Goal: Information Seeking & Learning: Learn about a topic

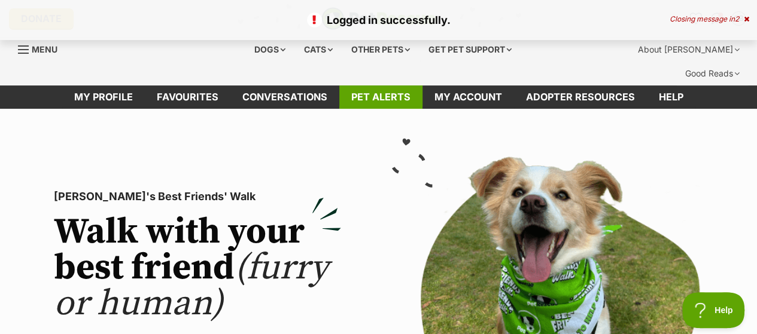
click at [361, 86] on link "Pet alerts" at bounding box center [380, 97] width 83 height 23
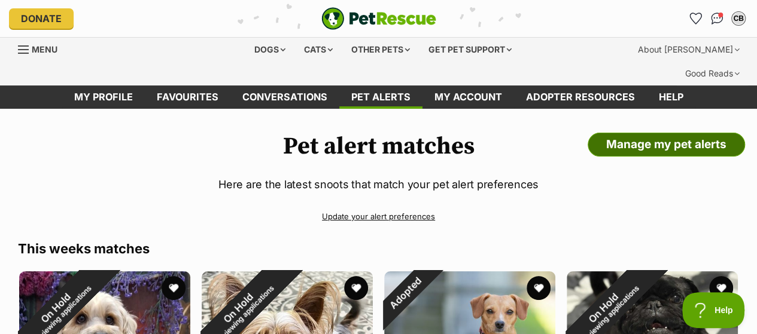
click at [673, 133] on link "Manage my pet alerts" at bounding box center [665, 145] width 157 height 24
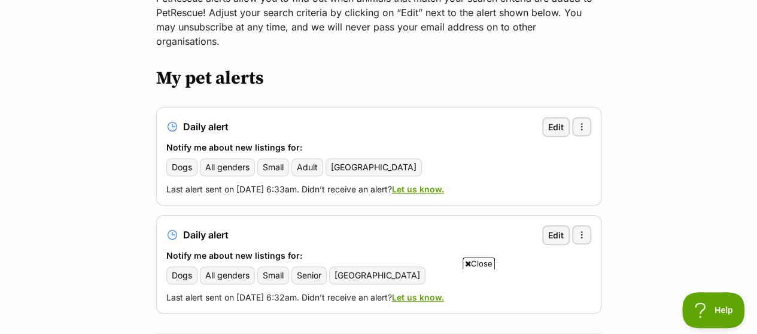
scroll to position [184, 0]
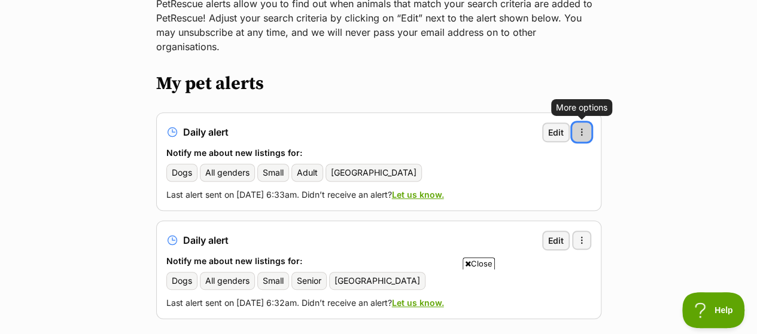
click at [581, 127] on span "button" at bounding box center [582, 132] width 10 height 10
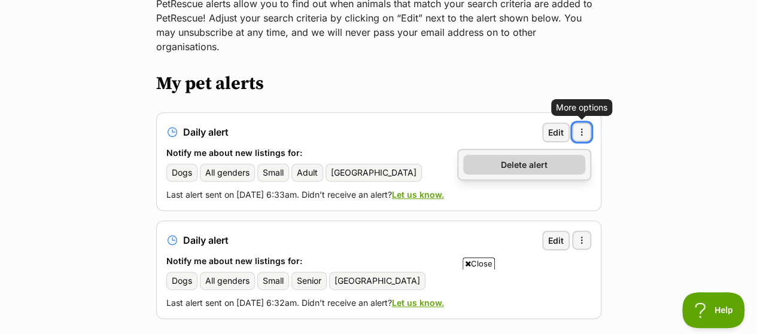
click at [510, 159] on span "Delete alert" at bounding box center [524, 165] width 47 height 13
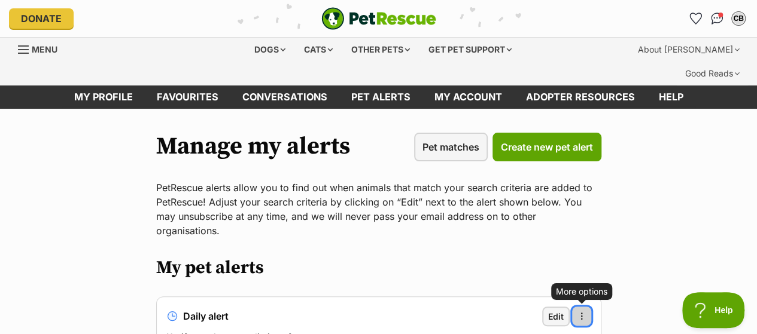
click at [583, 312] on span "button" at bounding box center [582, 317] width 10 height 10
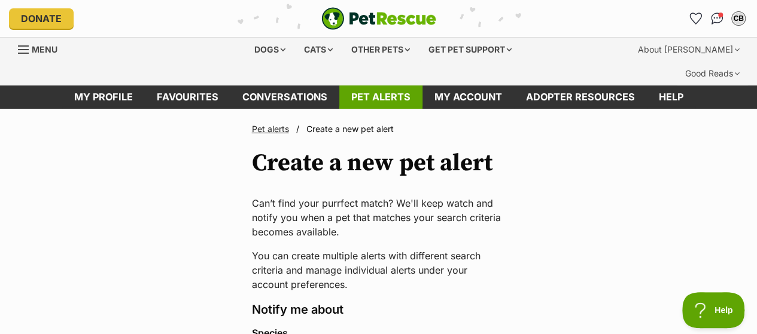
click at [389, 86] on link "Pet alerts" at bounding box center [380, 97] width 83 height 23
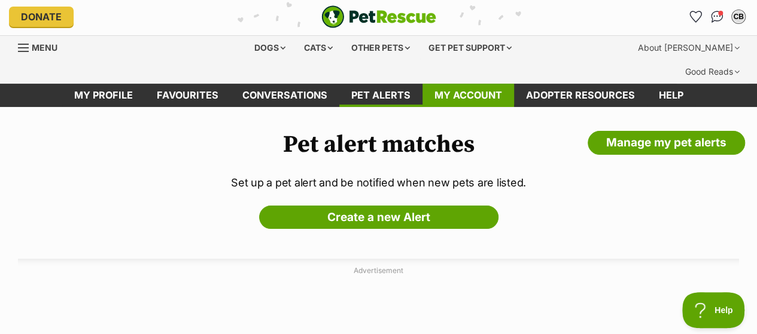
scroll to position [1, 0]
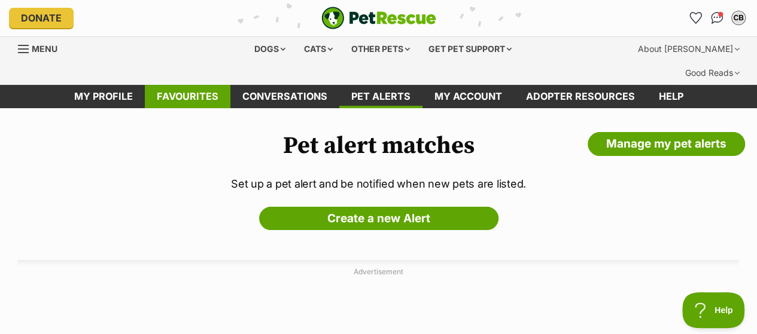
click at [178, 85] on link "Favourites" at bounding box center [188, 96] width 86 height 23
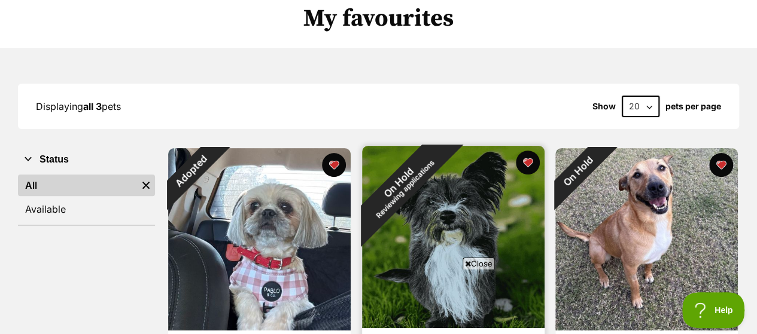
scroll to position [140, 0]
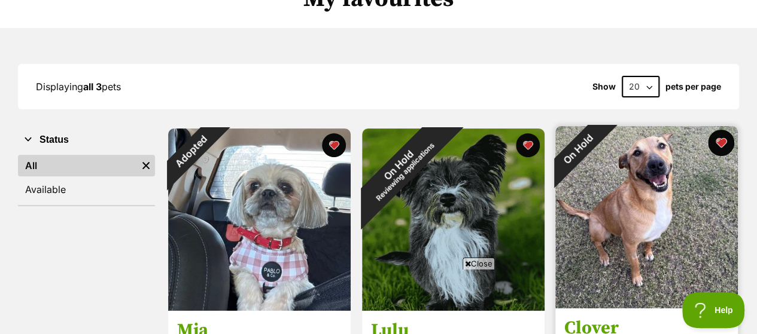
click at [717, 130] on button "favourite" at bounding box center [721, 143] width 26 height 26
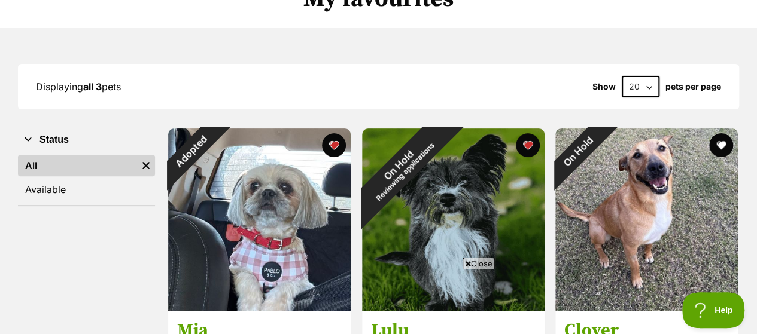
click at [551, 127] on div "Adopted Mia small [DEMOGRAPHIC_DATA] Dog I'VE BEEN ADOPTED [DATE] Advertisement…" at bounding box center [453, 280] width 572 height 306
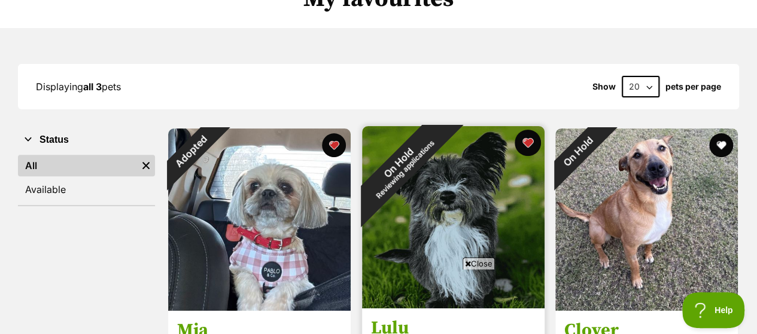
click at [531, 130] on button "favourite" at bounding box center [527, 143] width 26 height 26
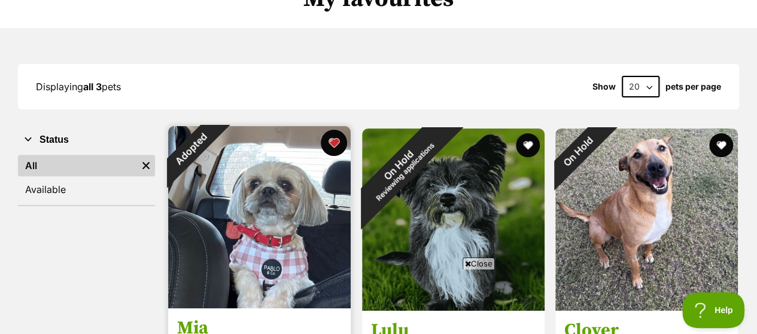
click at [336, 130] on button "favourite" at bounding box center [334, 143] width 26 height 26
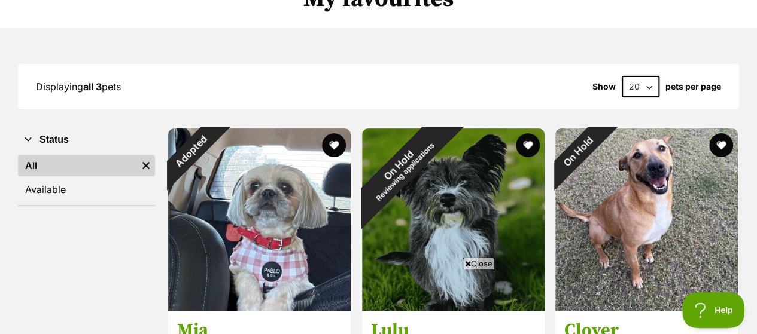
scroll to position [0, 0]
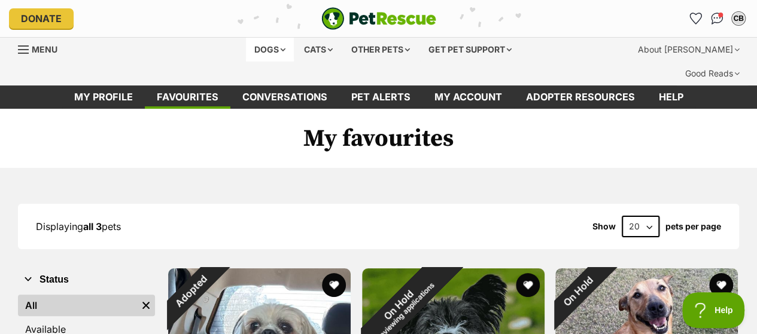
click at [257, 41] on div "Dogs" at bounding box center [270, 50] width 48 height 24
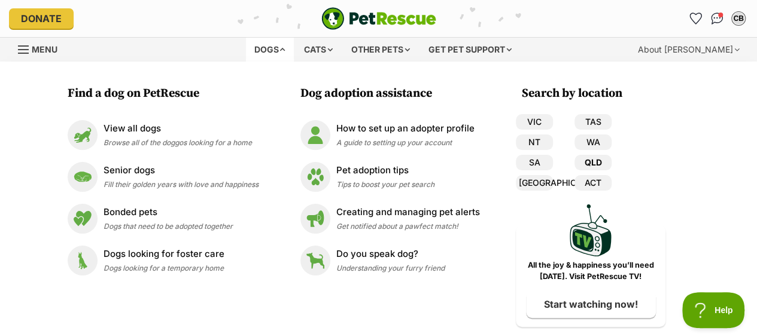
click at [592, 161] on link "QLD" at bounding box center [592, 163] width 37 height 16
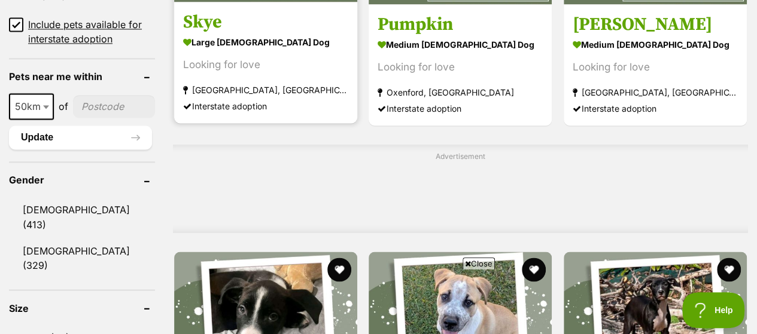
scroll to position [911, 0]
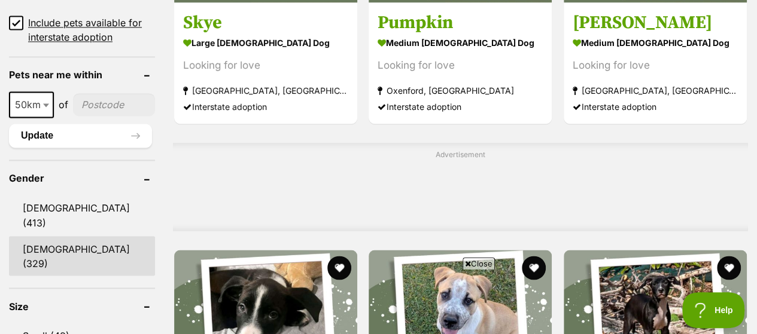
click at [58, 236] on link "[DEMOGRAPHIC_DATA] (329)" at bounding box center [82, 255] width 146 height 39
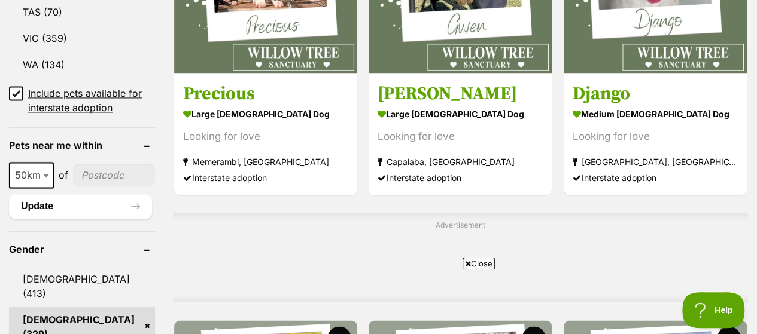
scroll to position [876, 0]
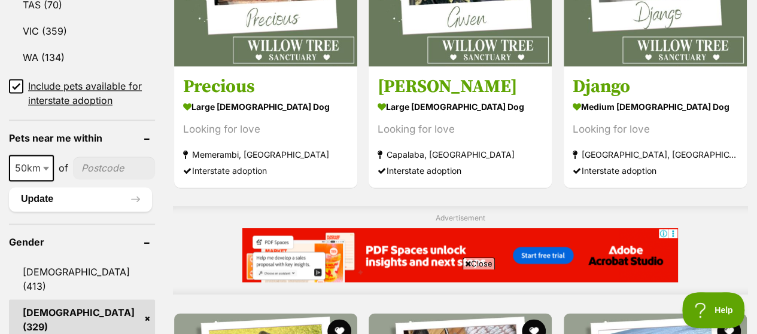
click at [19, 82] on icon at bounding box center [16, 86] width 8 height 8
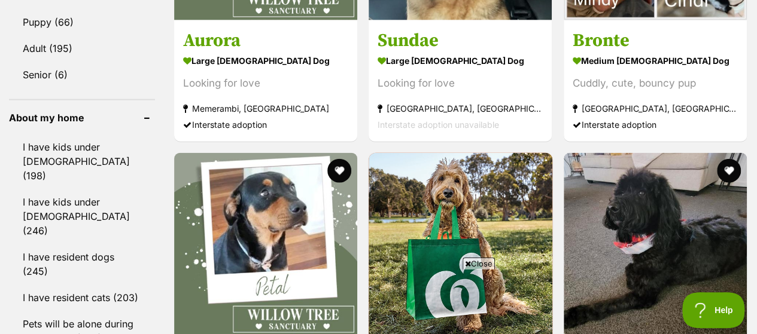
scroll to position [1079, 0]
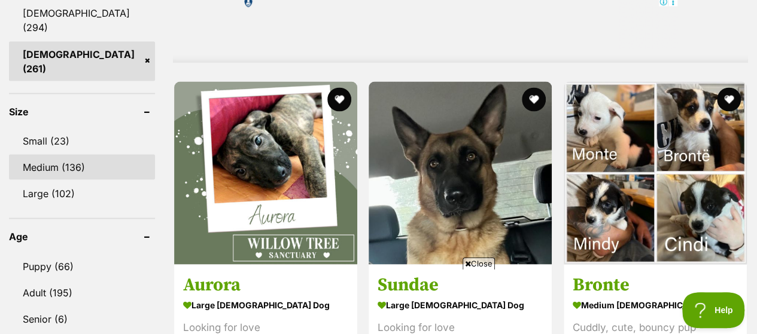
click at [47, 154] on link "Medium (136)" at bounding box center [82, 166] width 146 height 25
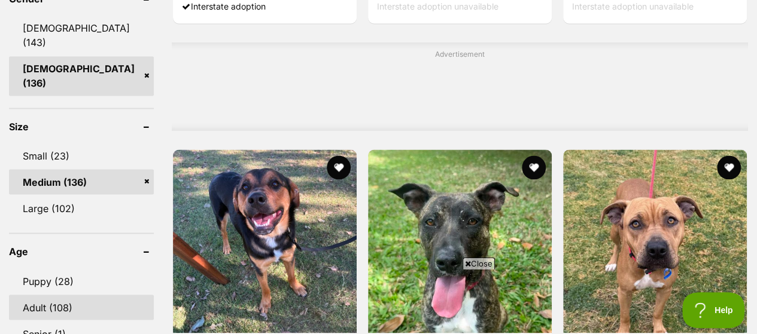
click at [44, 295] on link "Adult (108)" at bounding box center [81, 307] width 145 height 25
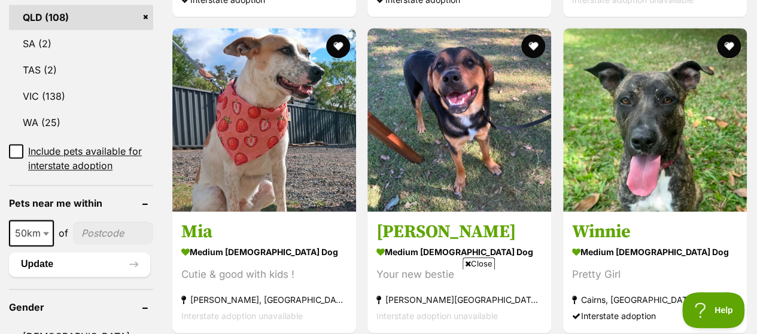
scroll to position [732, 0]
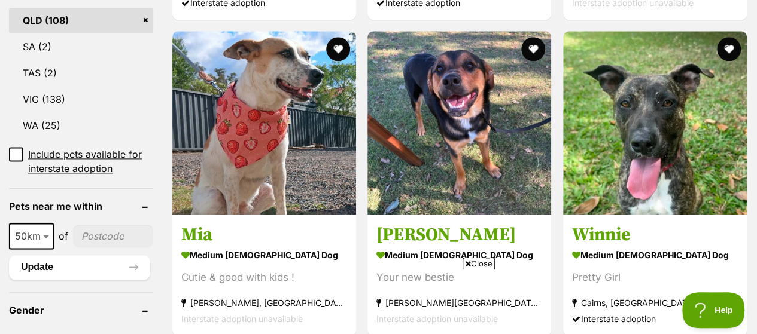
click at [44, 235] on b at bounding box center [46, 237] width 6 height 4
select select "100"
click at [108, 225] on input"] "postcode" at bounding box center [115, 236] width 76 height 23
type input"] "4070"
click at [38, 255] on button "Update" at bounding box center [79, 267] width 141 height 24
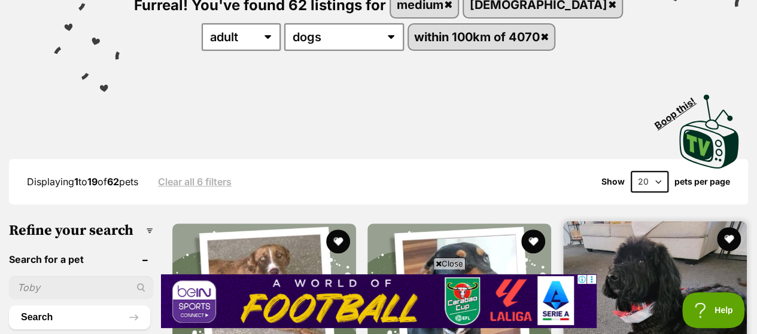
scroll to position [191, 0]
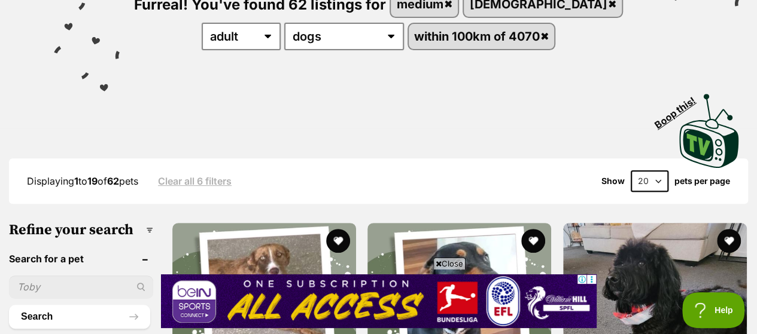
click at [656, 170] on select "20 40 60" at bounding box center [649, 181] width 38 height 22
select select "60"
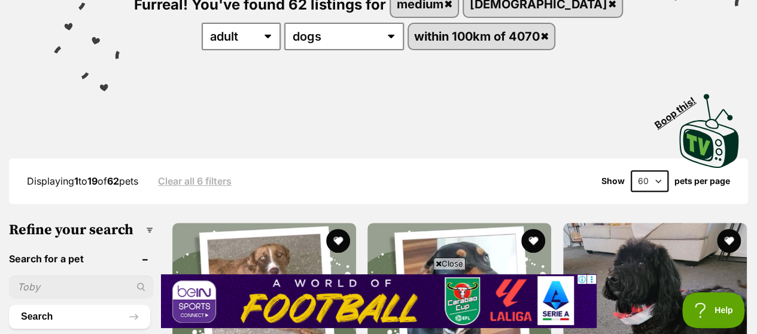
click at [630, 170] on select "20 40 60" at bounding box center [649, 181] width 38 height 22
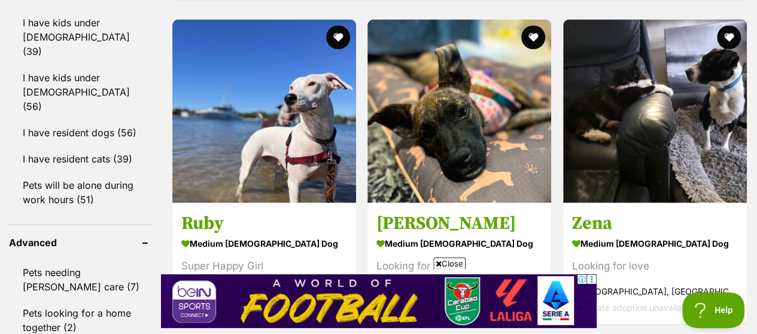
scroll to position [1145, 0]
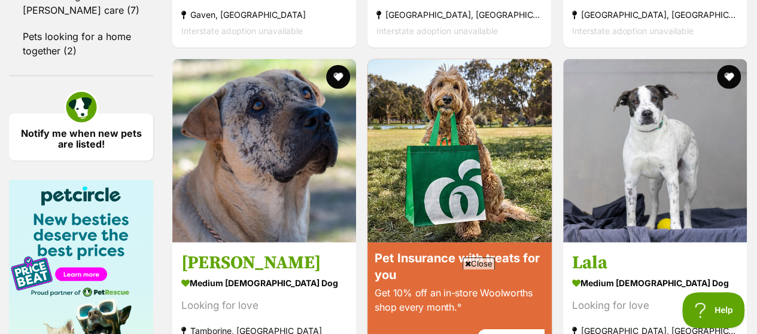
scroll to position [1418, 0]
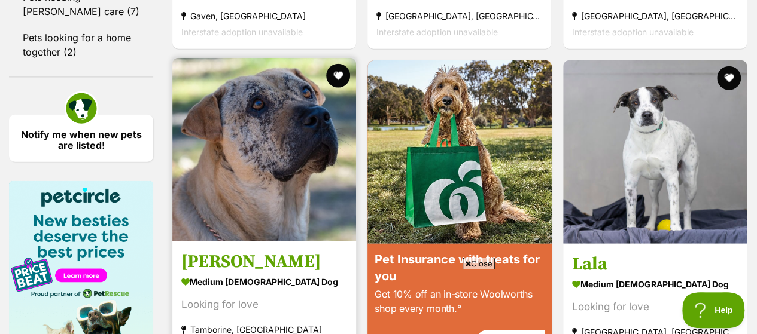
click at [268, 141] on img at bounding box center [264, 150] width 184 height 184
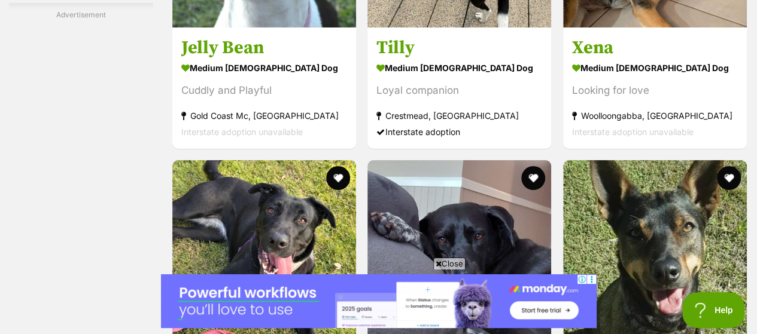
scroll to position [6865, 0]
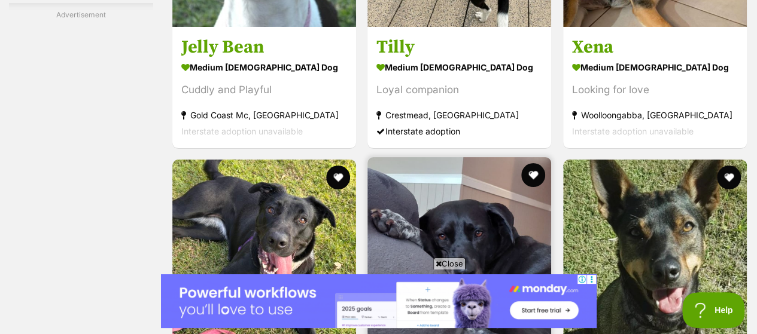
click at [480, 157] on img at bounding box center [459, 249] width 184 height 184
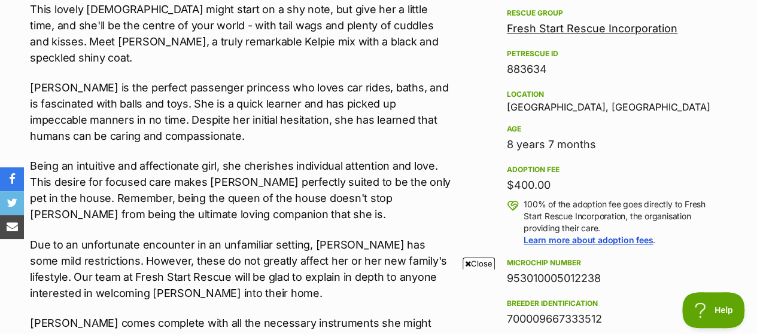
scroll to position [740, 0]
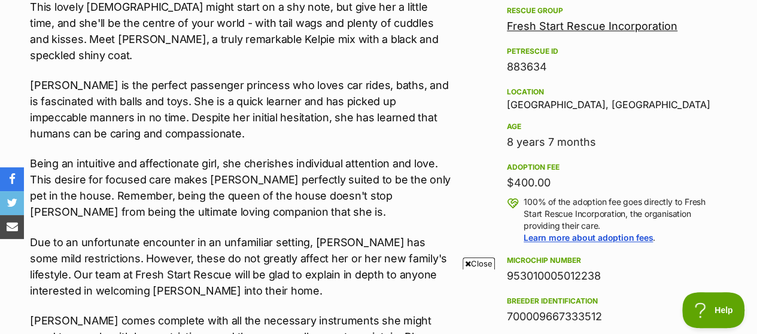
click at [311, 156] on p "Being an intuitive and affectionate girl, she cherishes individual attention an…" at bounding box center [240, 188] width 420 height 65
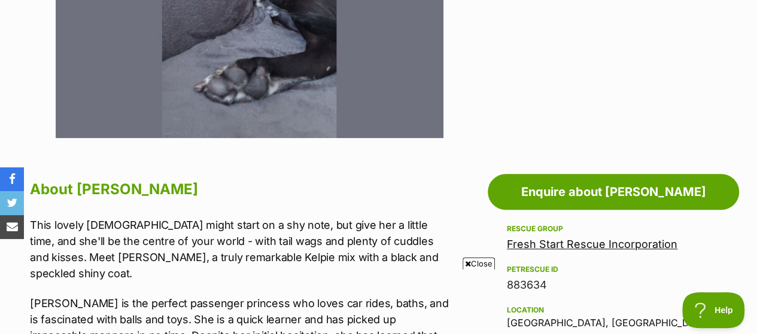
scroll to position [0, 0]
